Goal: Task Accomplishment & Management: Use online tool/utility

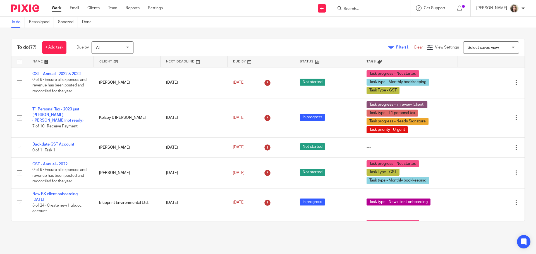
click at [471, 46] on span "Select saved view" at bounding box center [482, 48] width 31 height 4
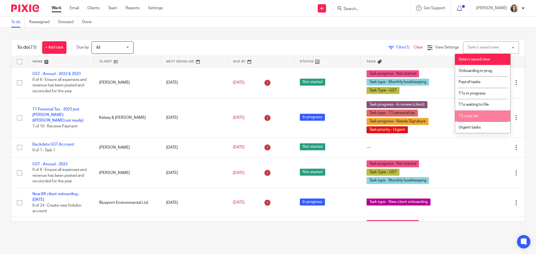
click at [475, 114] on span "T2 corp tax" at bounding box center [468, 116] width 20 height 4
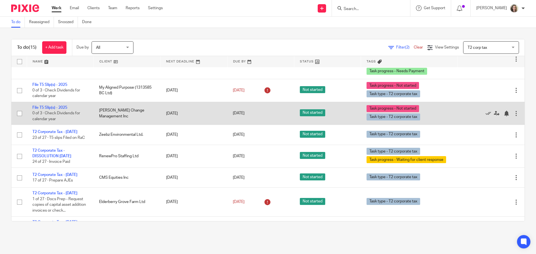
scroll to position [28, 0]
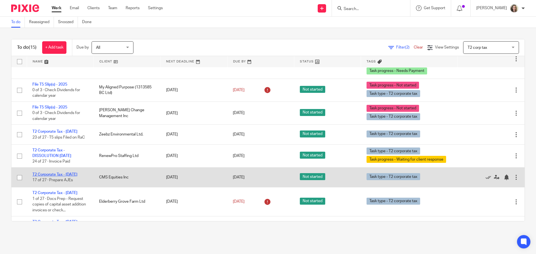
click at [52, 176] on link "T2 Corporate Tax - [DATE]" at bounding box center [54, 175] width 45 height 4
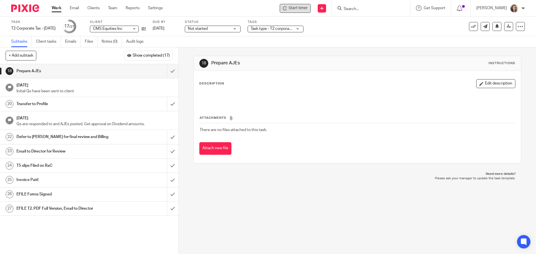
click at [299, 5] on span "Start timer" at bounding box center [298, 8] width 19 height 6
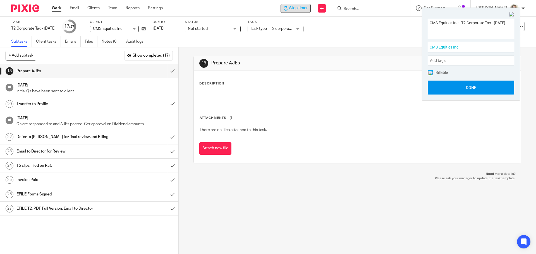
click at [472, 92] on button "Done" at bounding box center [470, 88] width 86 height 14
